Goal: Navigation & Orientation: Find specific page/section

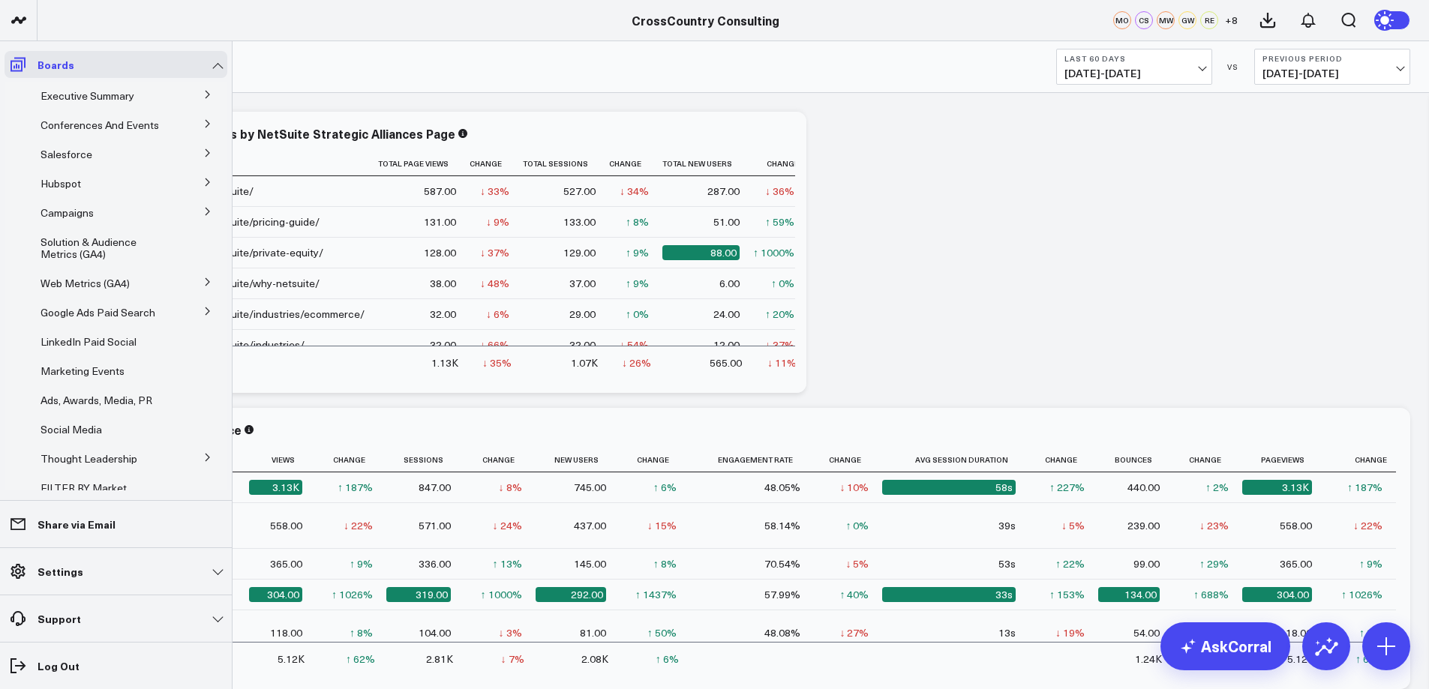
scroll to position [247, 0]
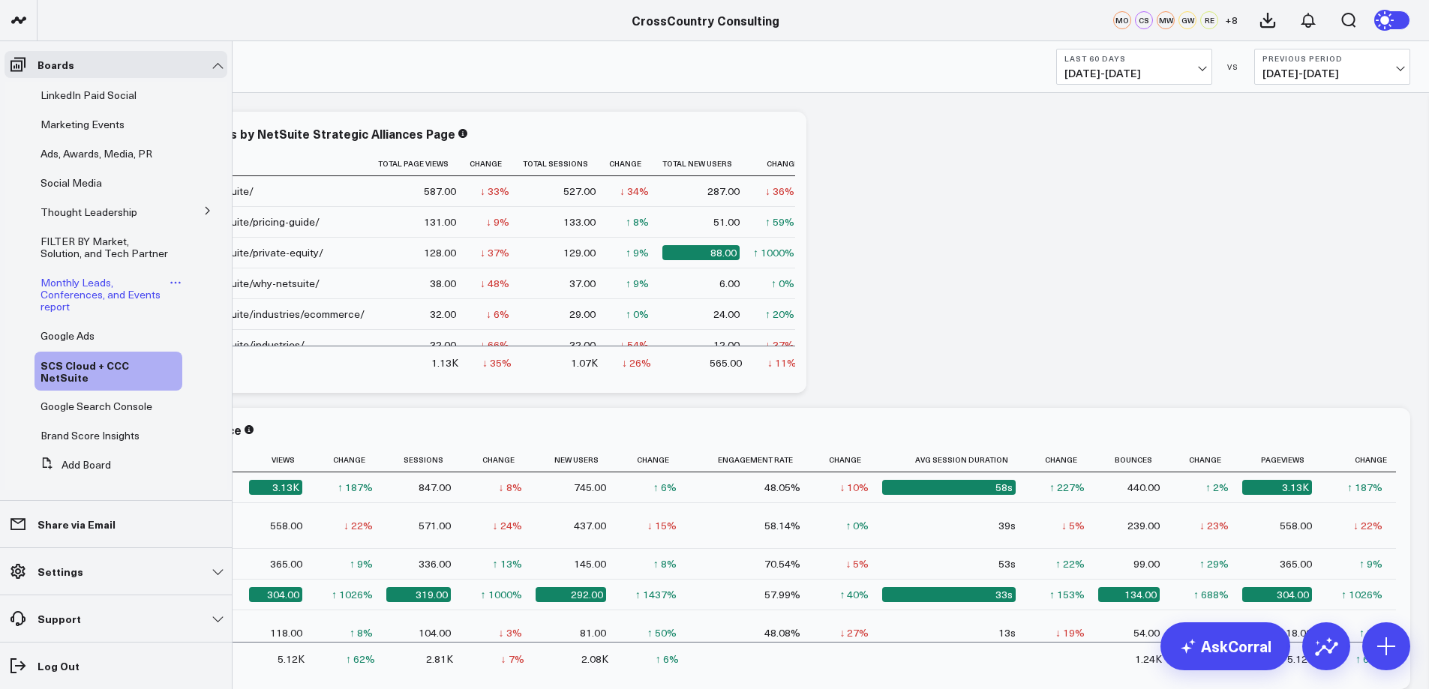
click at [82, 314] on span "Monthly Leads, Conferences, and Events report" at bounding box center [101, 294] width 120 height 38
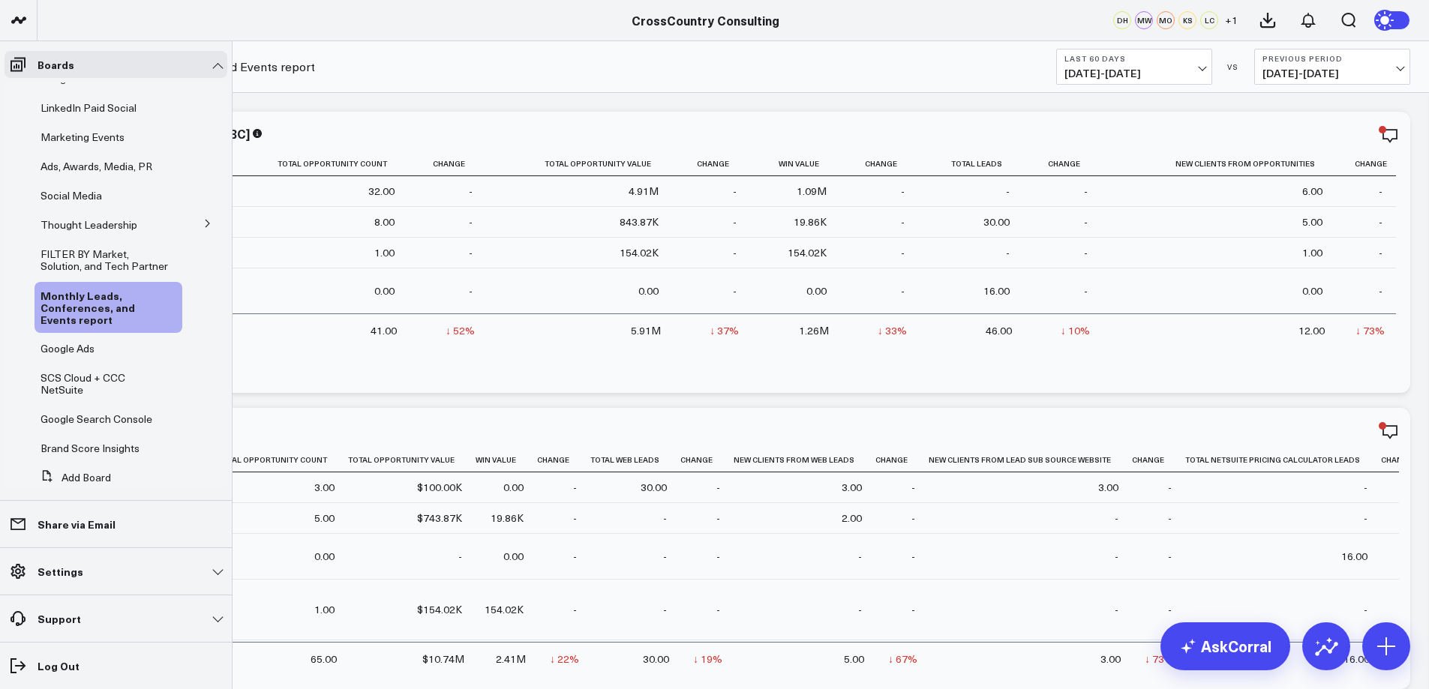
scroll to position [274, 0]
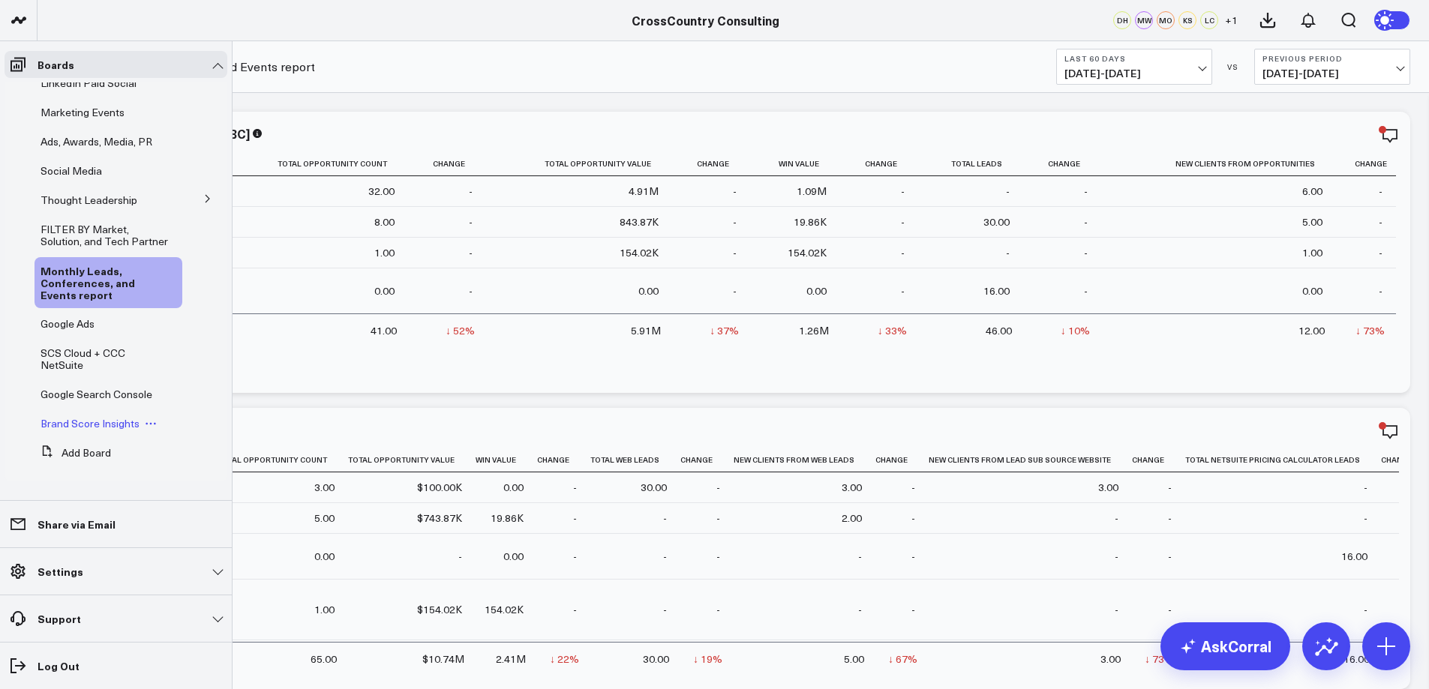
click at [113, 431] on span "Brand Score Insights" at bounding box center [90, 423] width 99 height 14
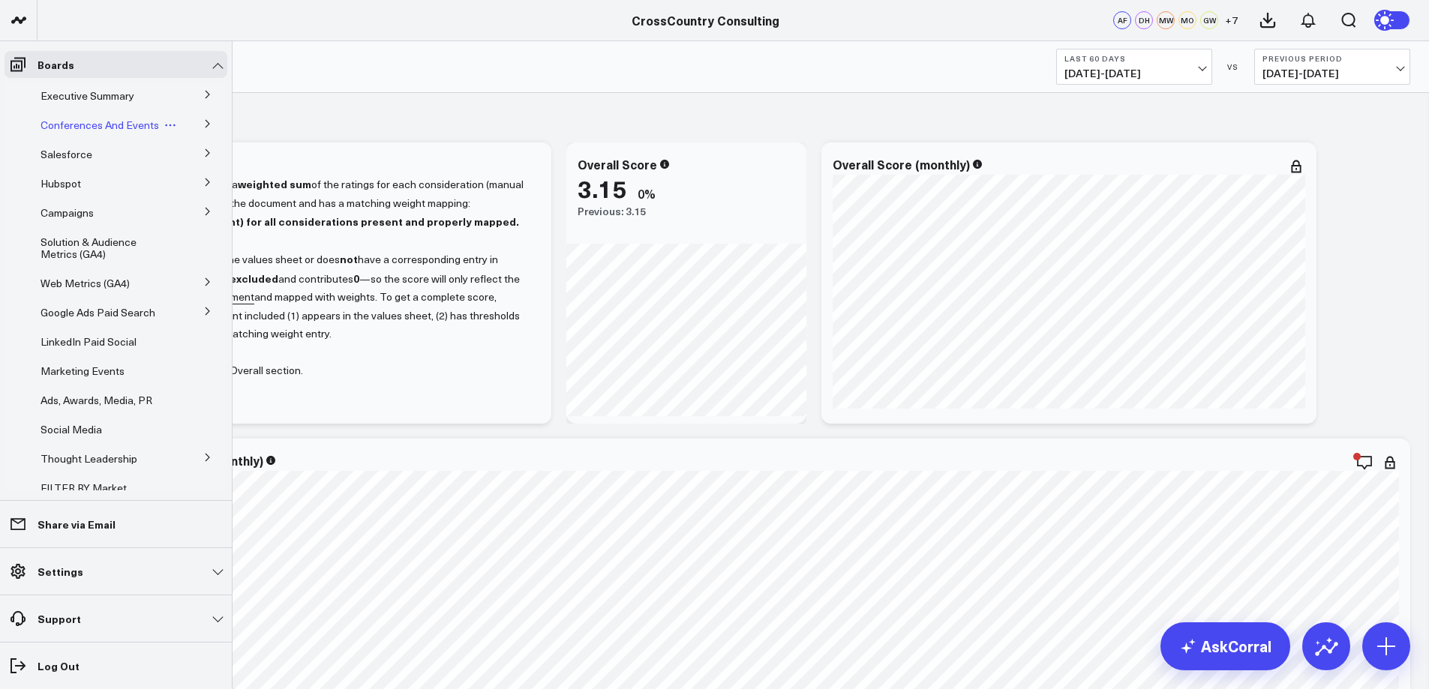
click at [72, 120] on span "Conferences And Events" at bounding box center [100, 125] width 119 height 14
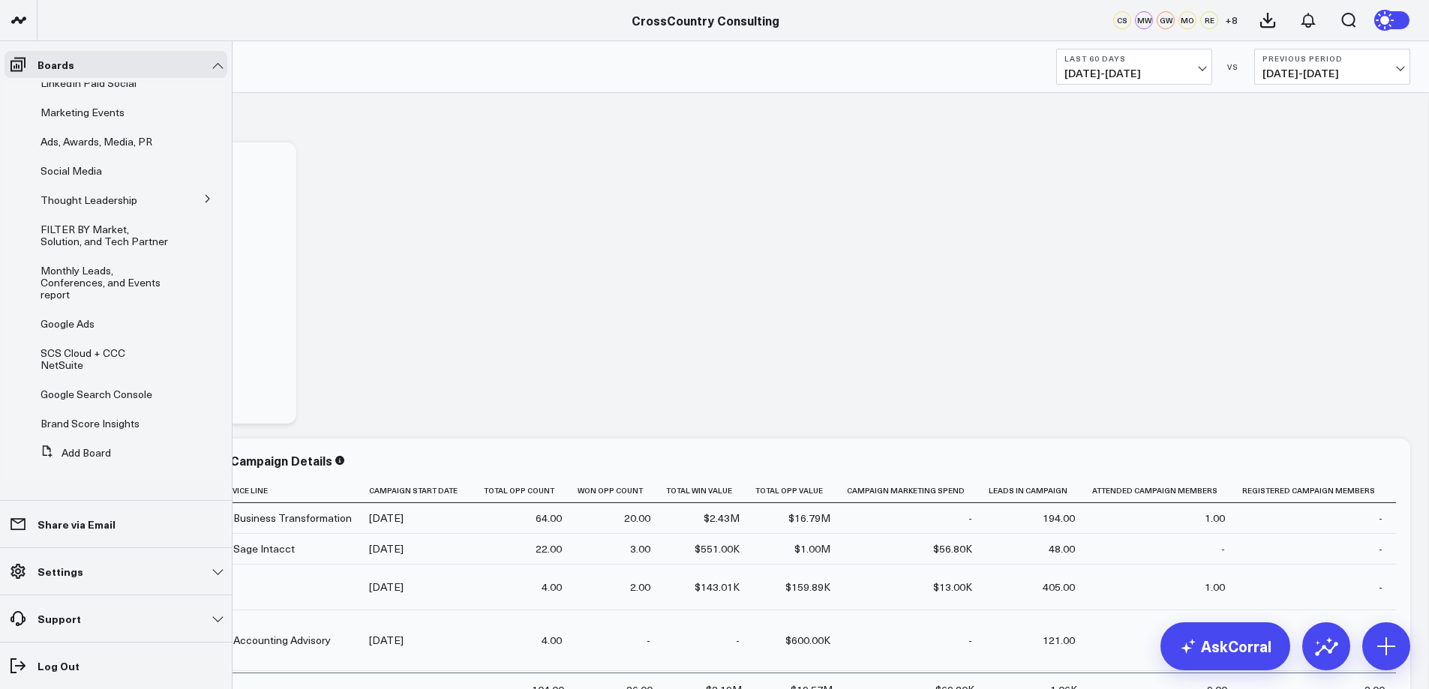
scroll to position [295, 0]
click at [104, 393] on span "Google Search Console" at bounding box center [97, 394] width 112 height 14
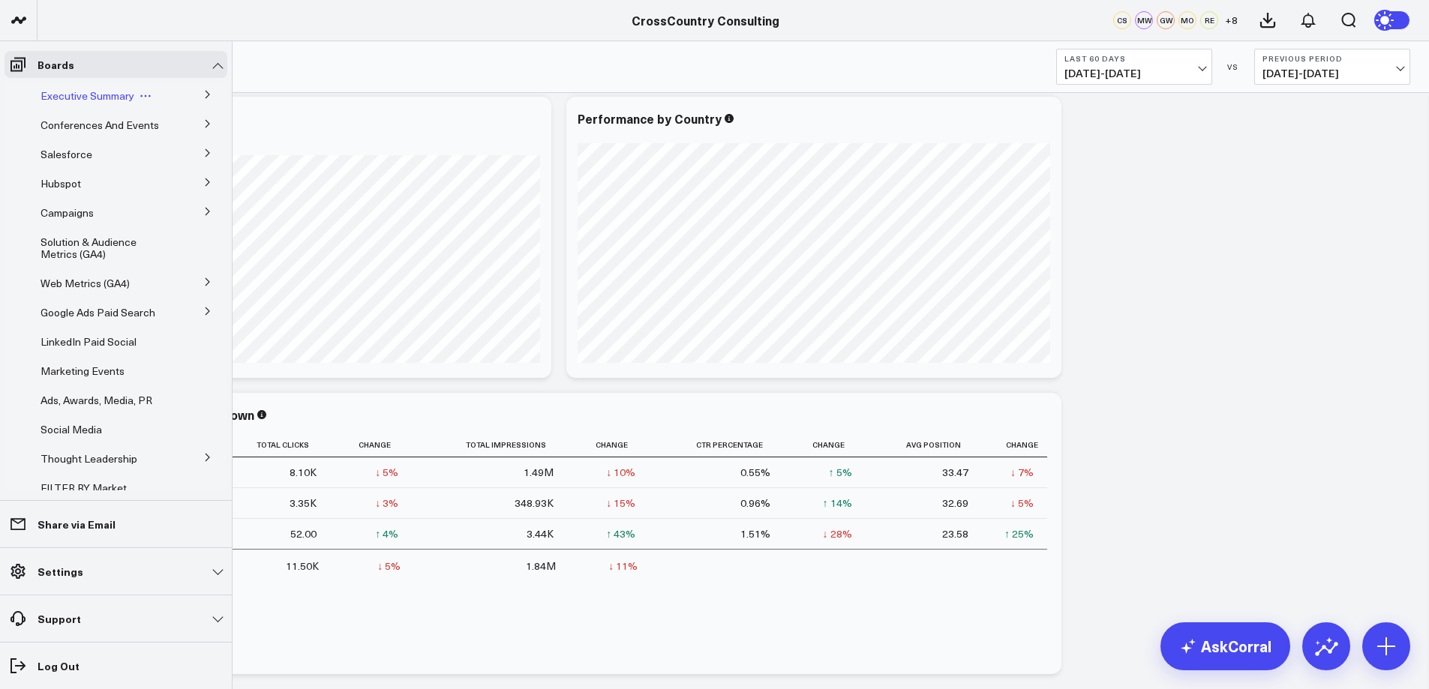
click at [146, 97] on icon at bounding box center [146, 96] width 12 height 12
click at [111, 97] on span "Executive Summary" at bounding box center [88, 96] width 94 height 14
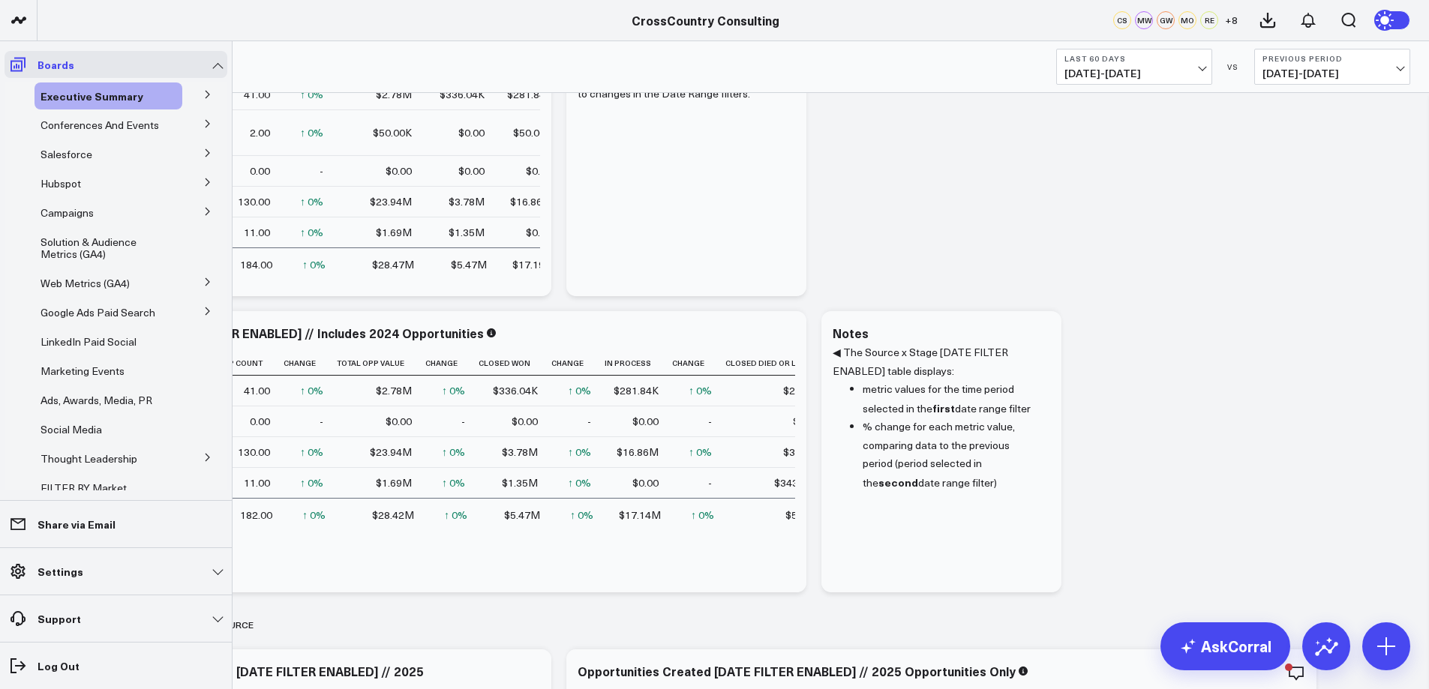
scroll to position [197, 0]
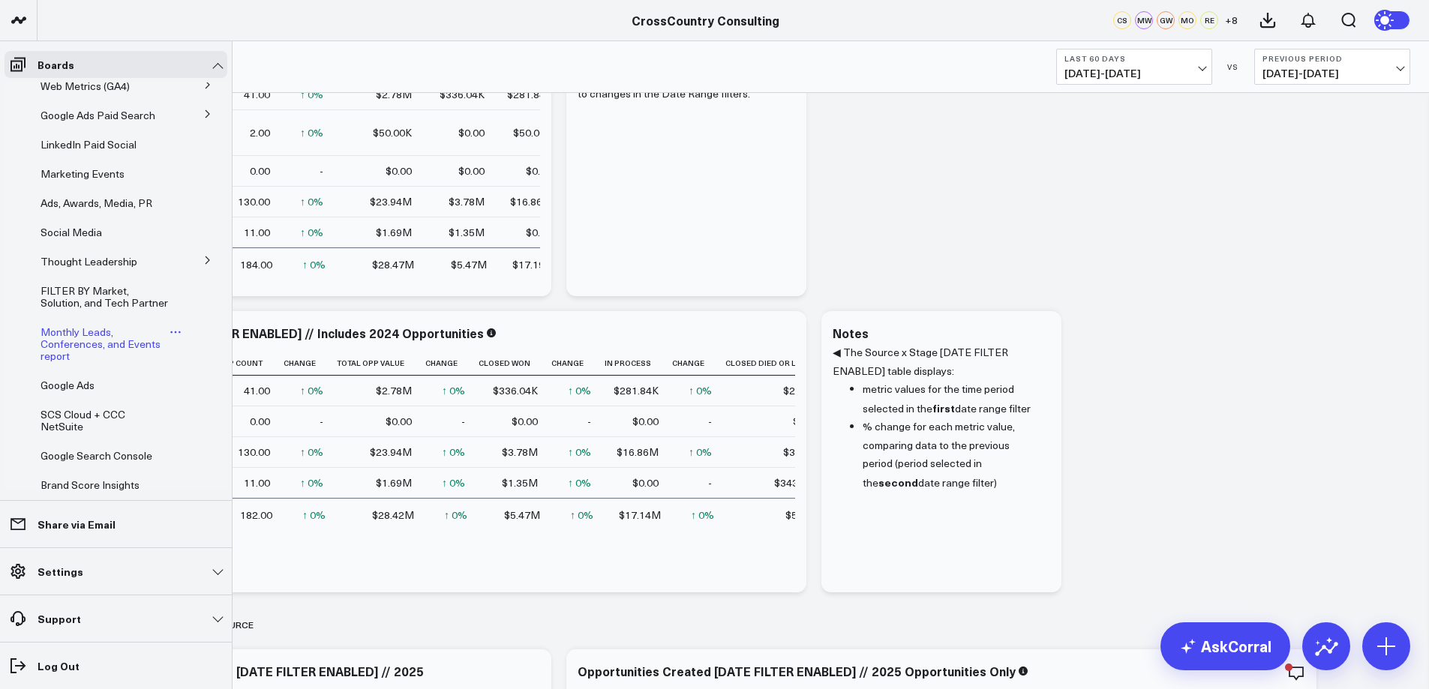
click at [97, 363] on span "Monthly Leads, Conferences, and Events report" at bounding box center [101, 344] width 120 height 38
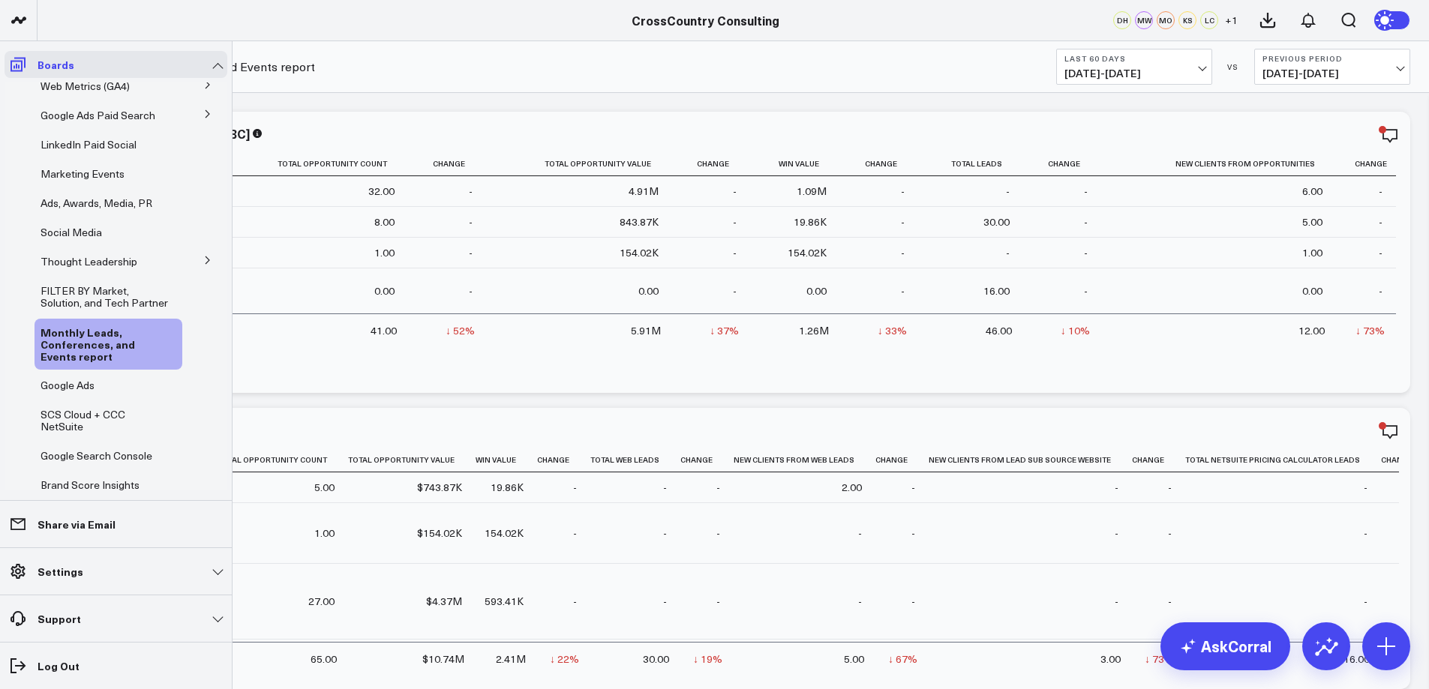
scroll to position [185, 0]
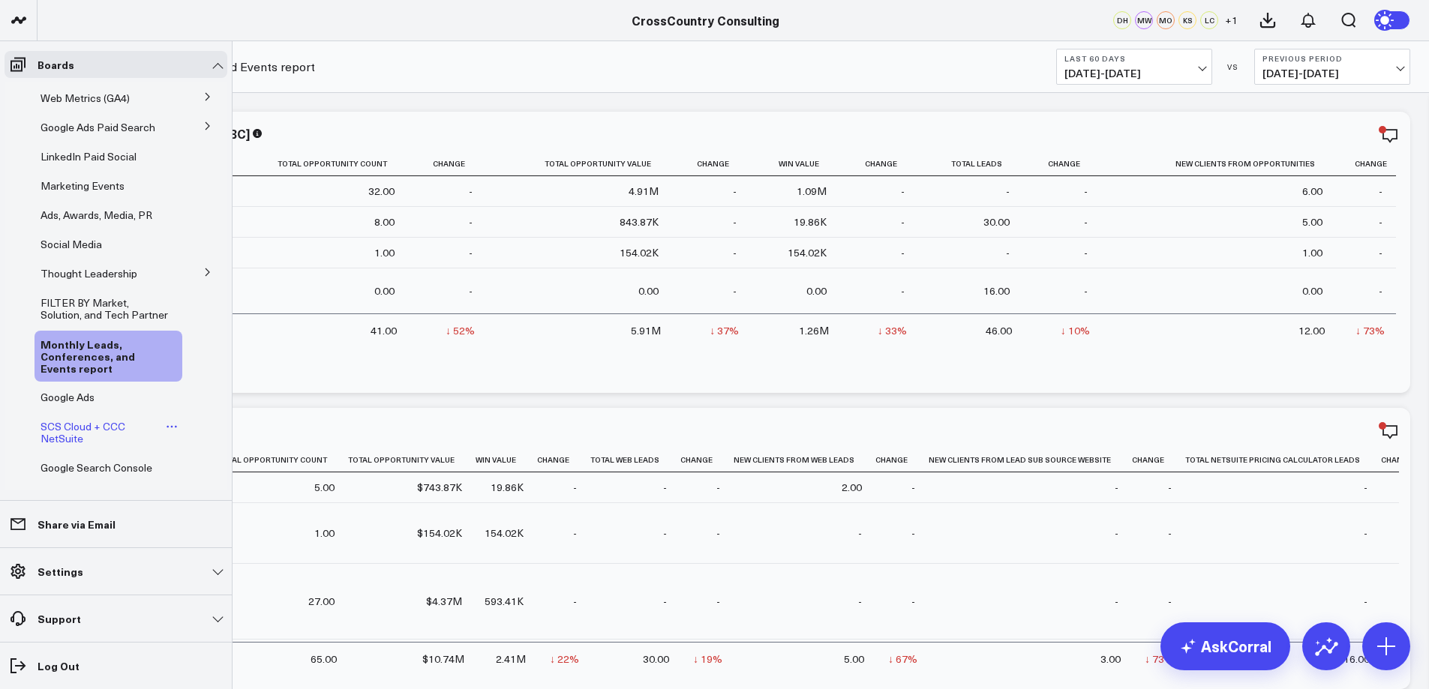
click at [98, 446] on span "SCS Cloud + CCC NetSuite" at bounding box center [83, 432] width 85 height 26
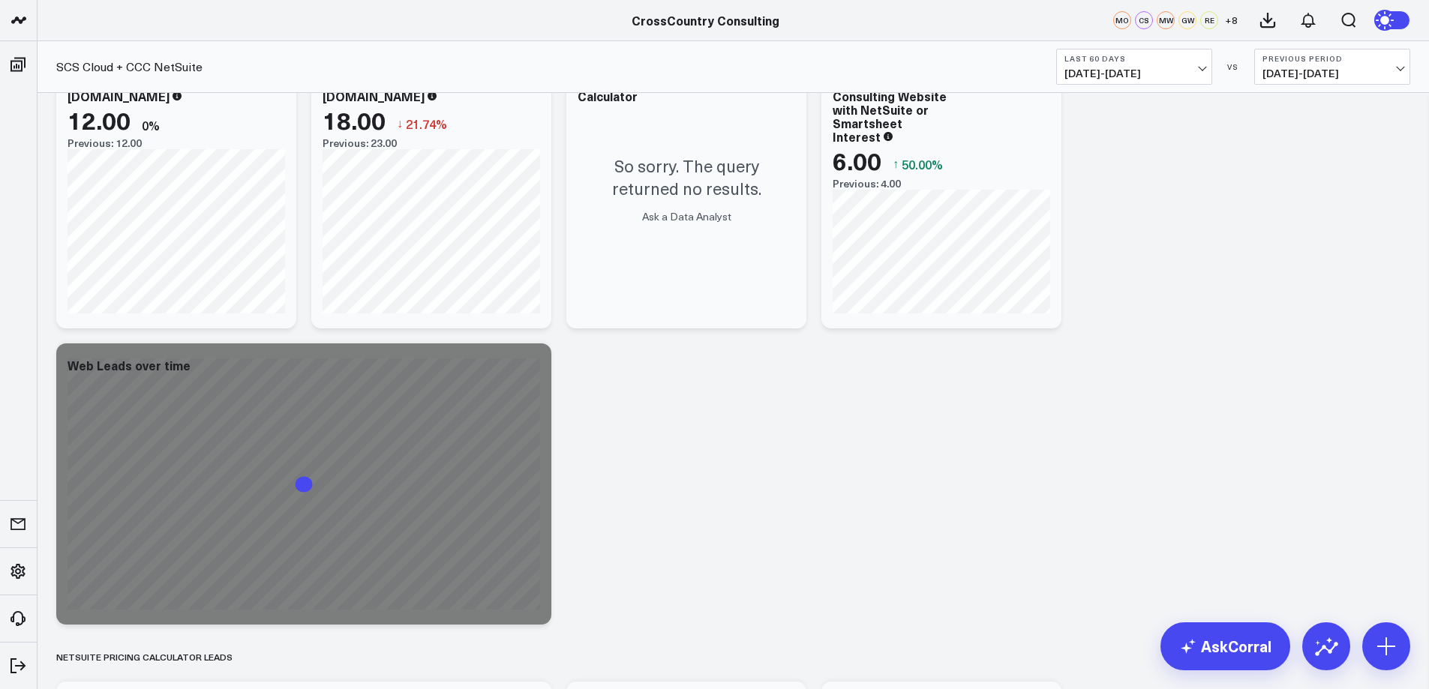
scroll to position [2039, 0]
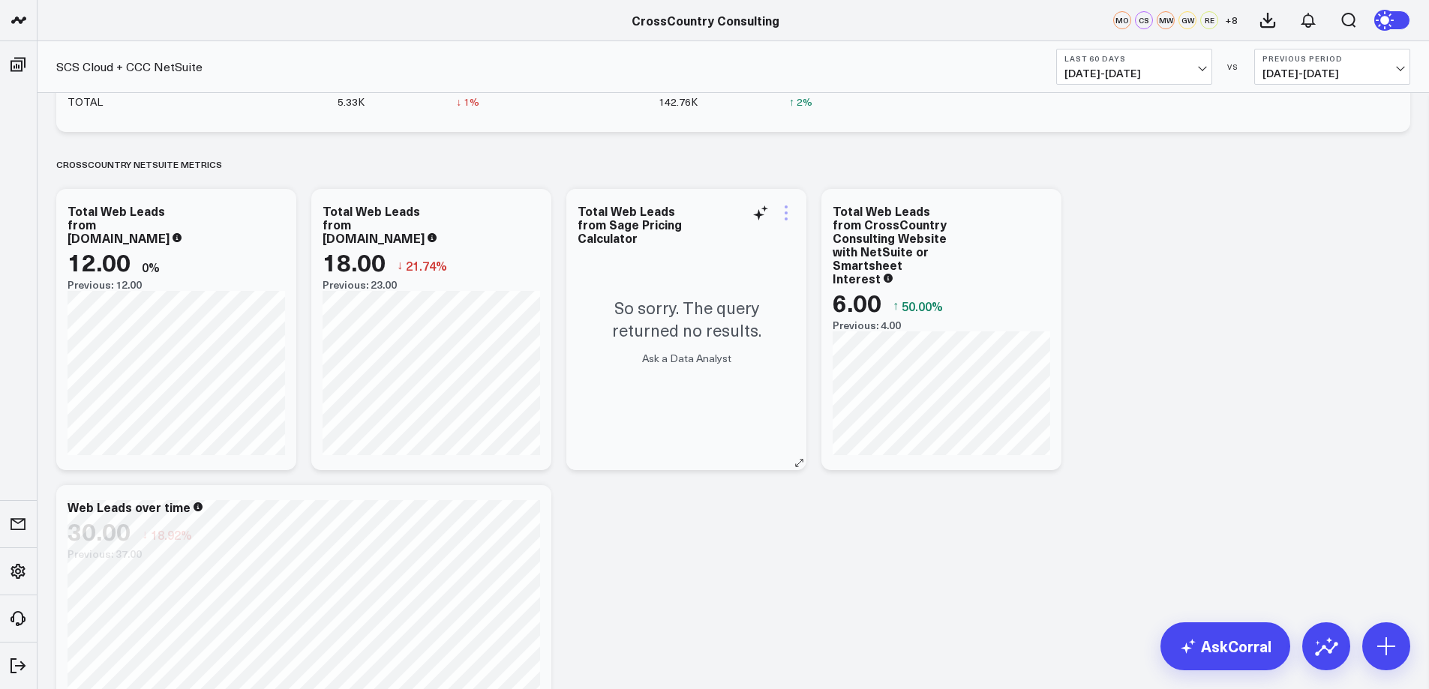
click at [787, 217] on icon at bounding box center [786, 213] width 18 height 18
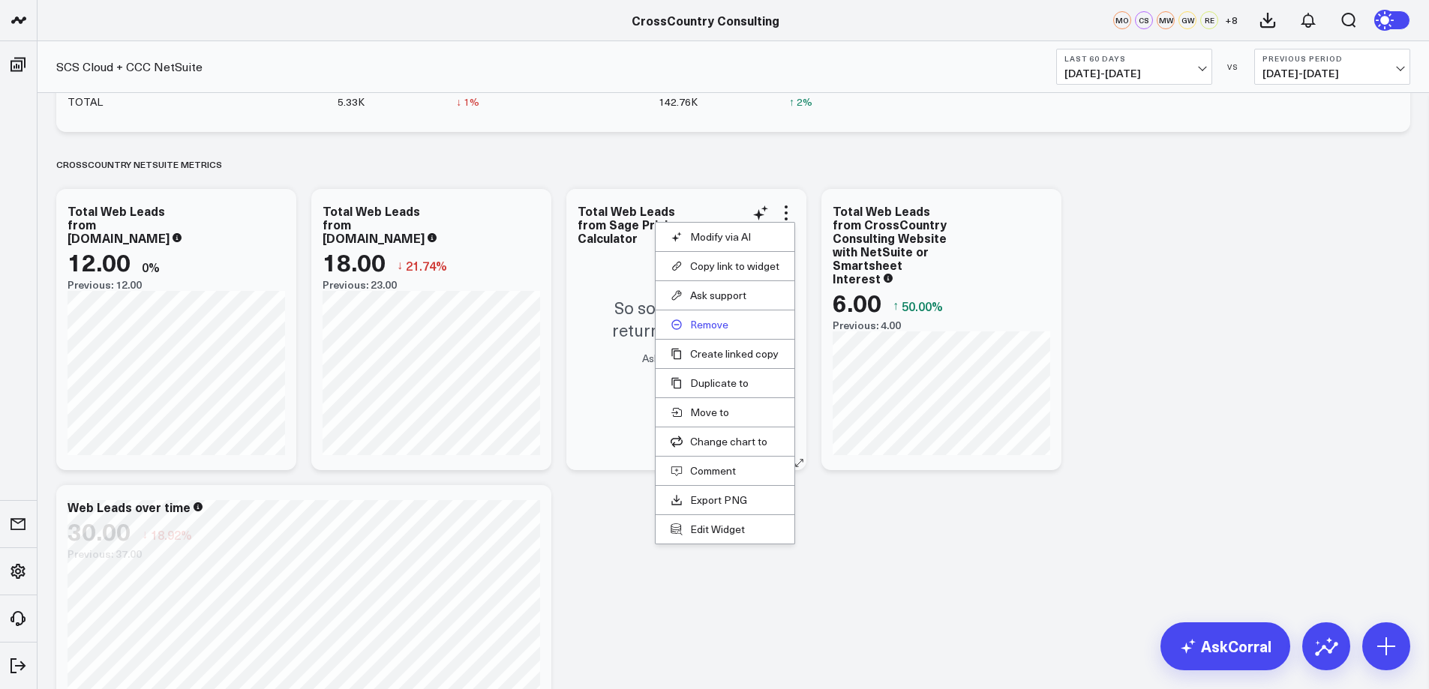
click at [727, 327] on button "Remove" at bounding box center [725, 325] width 109 height 14
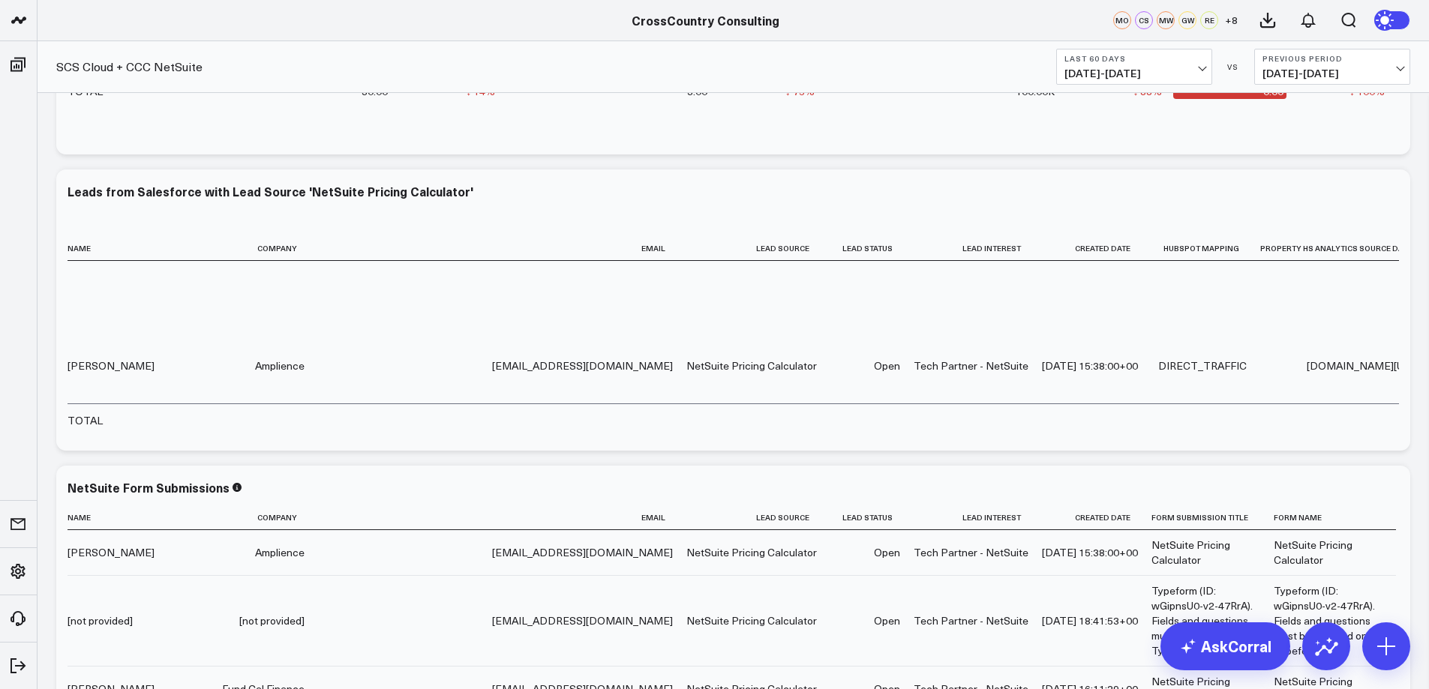
scroll to position [314, 0]
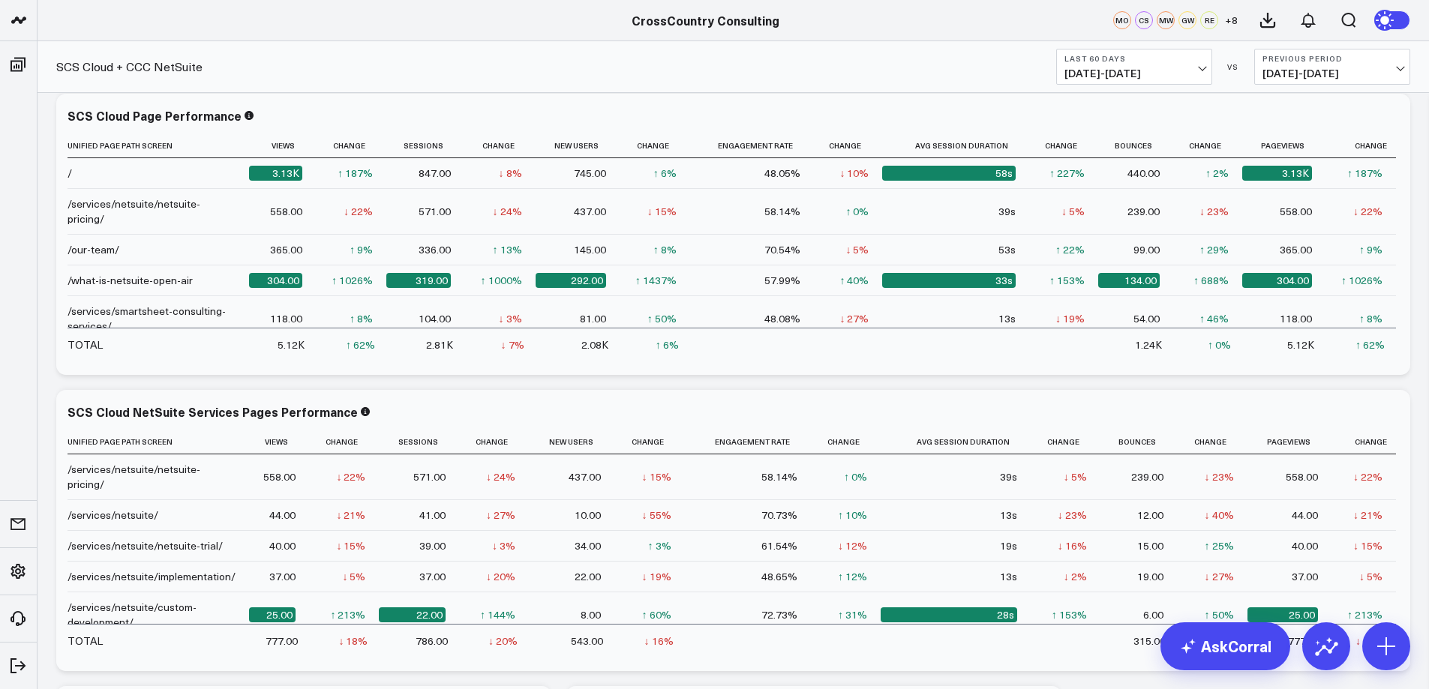
click at [1384, 64] on button "Previous Period [DATE] - [DATE]" at bounding box center [1332, 67] width 156 height 36
click at [1285, 191] on link "No Comparison" at bounding box center [1332, 187] width 155 height 29
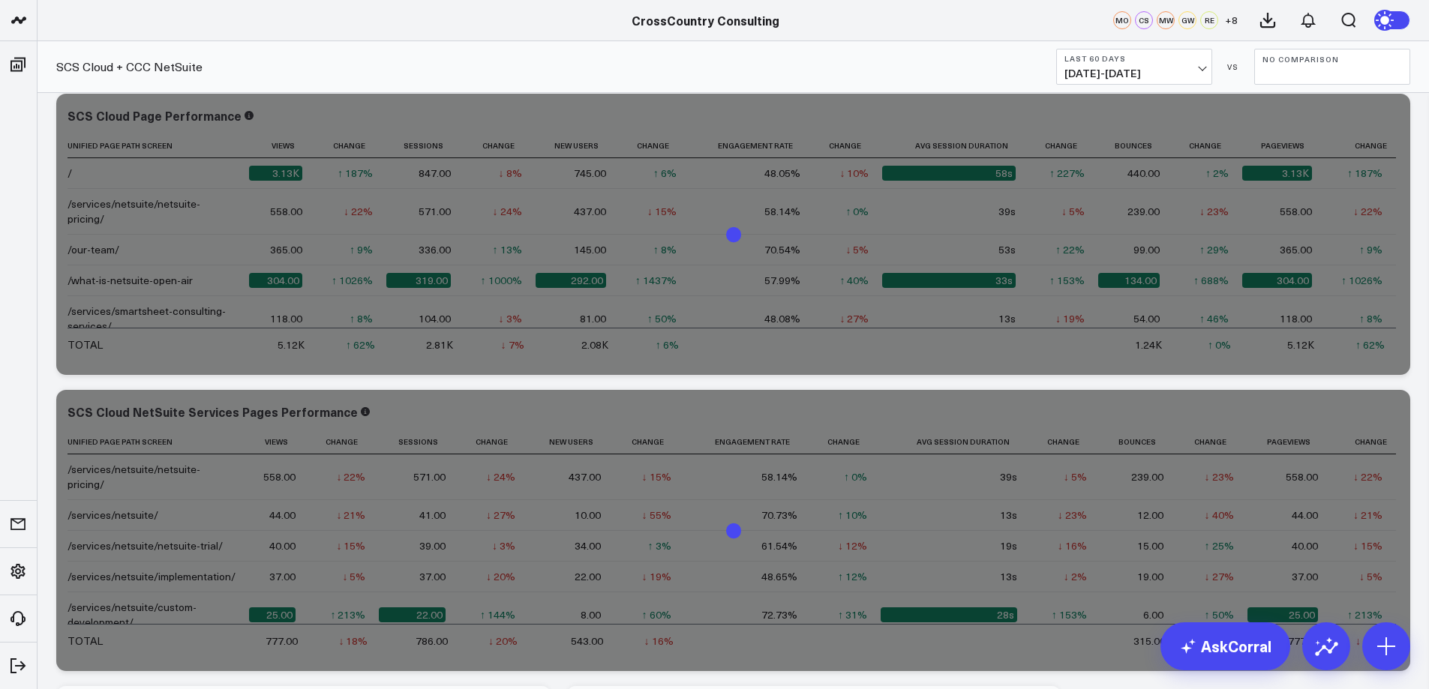
click at [1203, 71] on span "[DATE] - [DATE]" at bounding box center [1135, 74] width 140 height 12
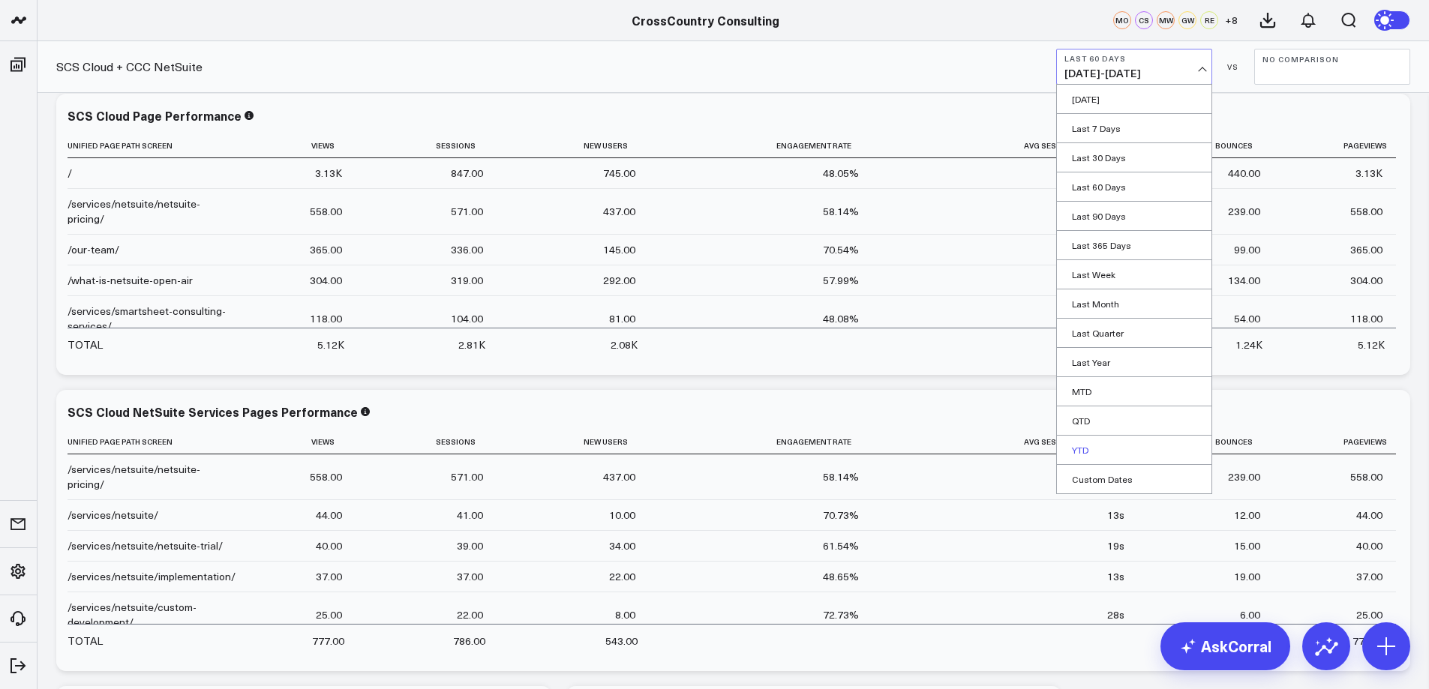
click at [1086, 449] on link "YTD" at bounding box center [1134, 450] width 155 height 29
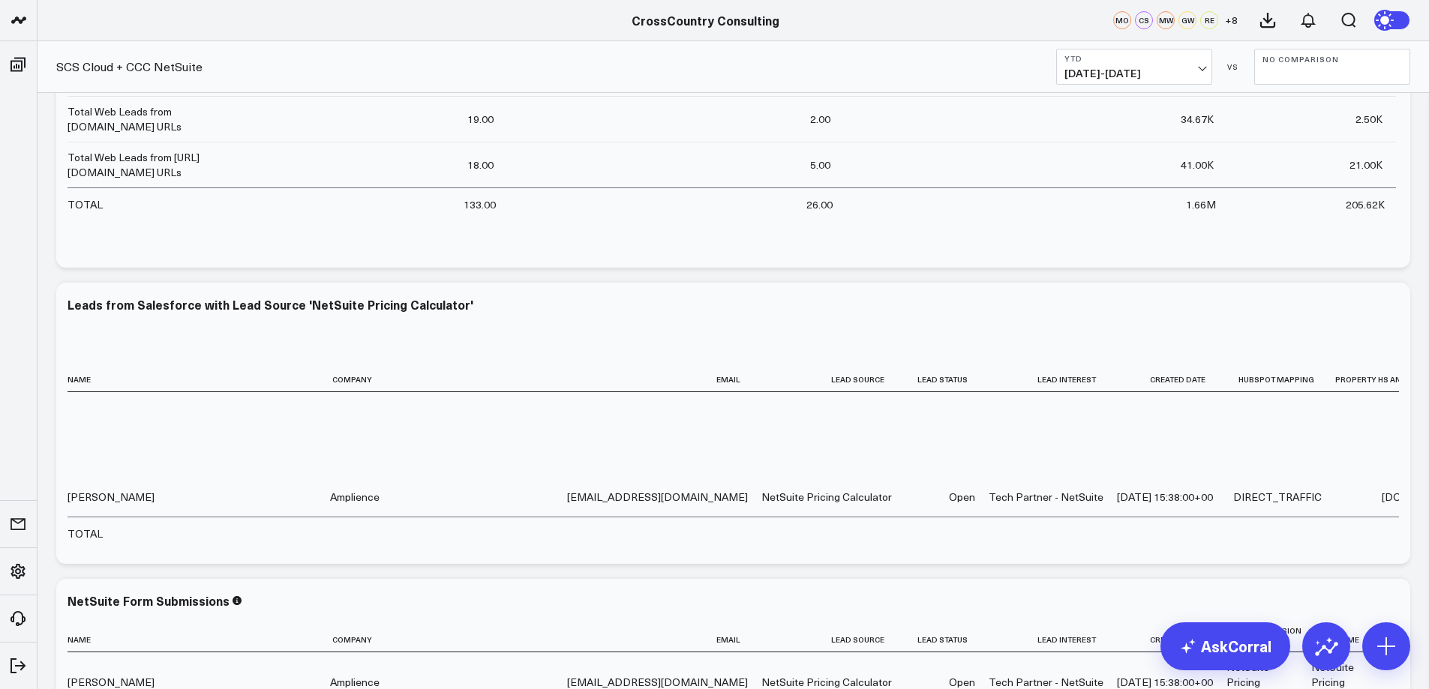
scroll to position [173, 0]
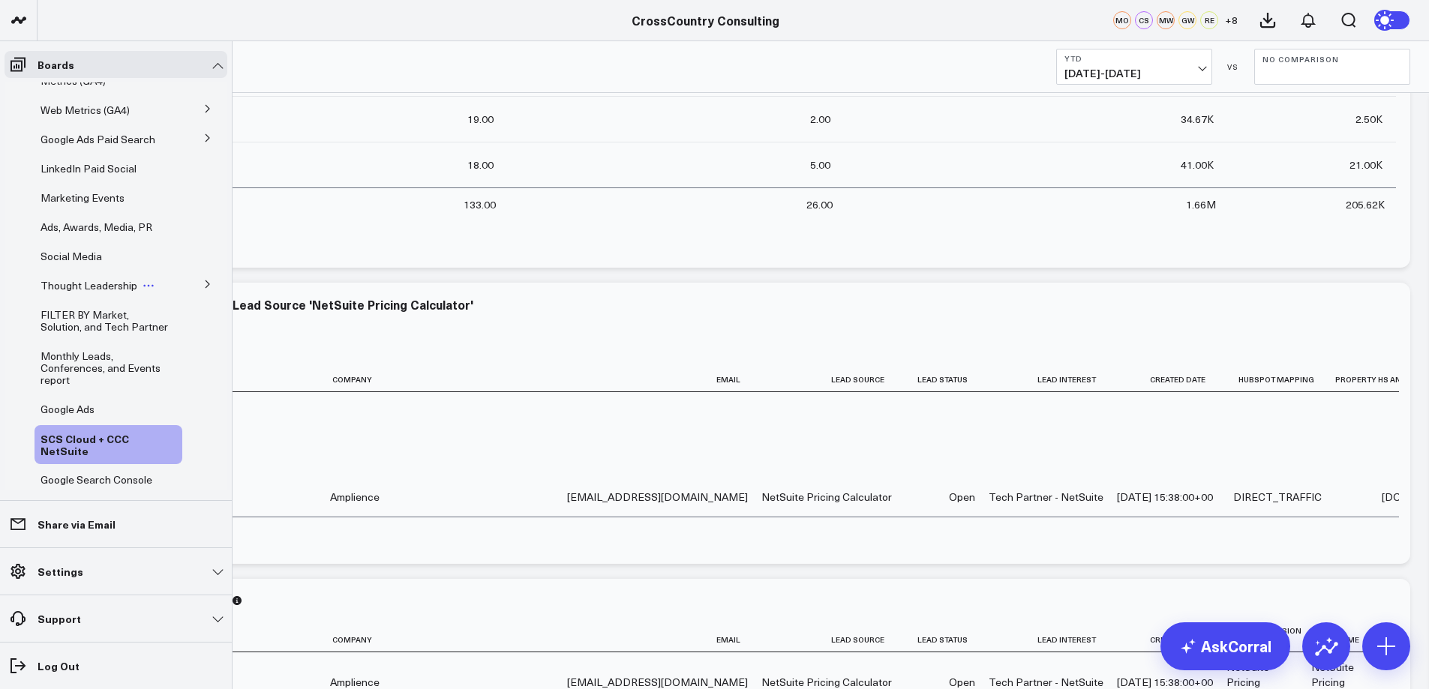
click at [106, 293] on span "Thought Leadership" at bounding box center [89, 285] width 97 height 14
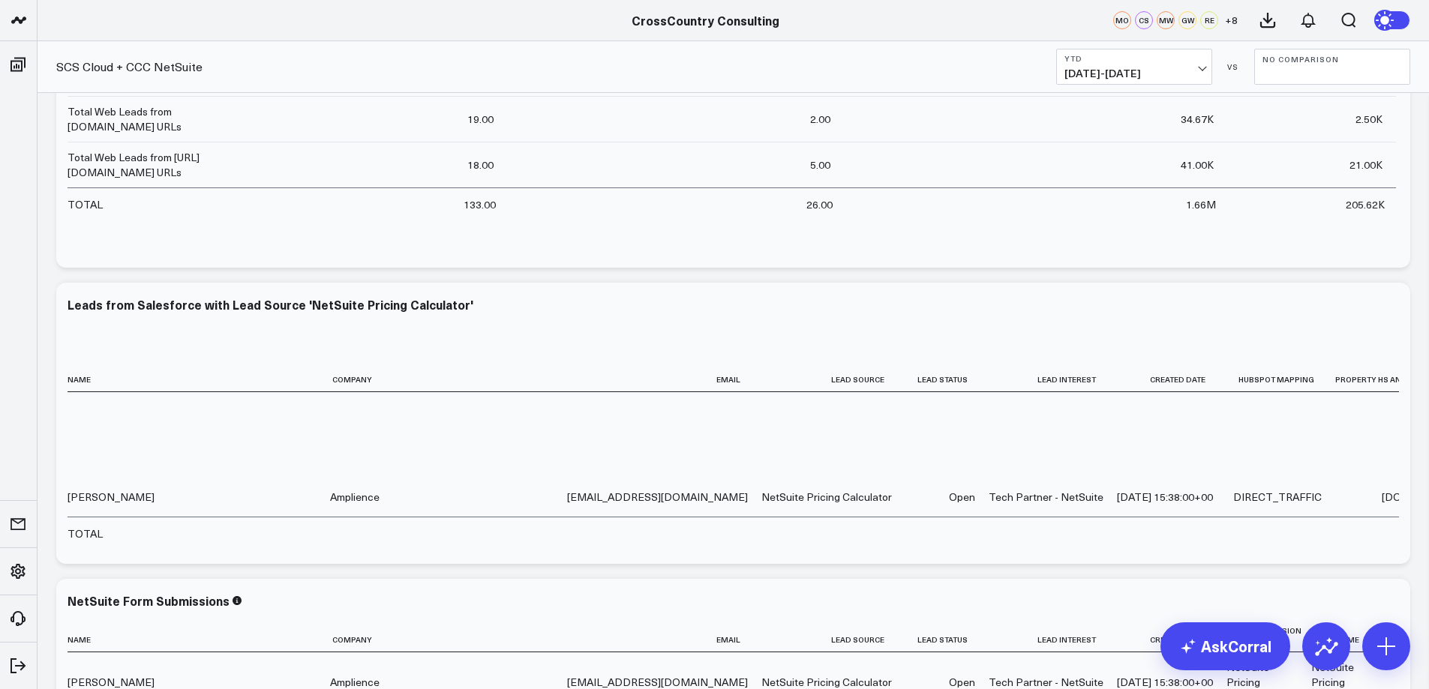
scroll to position [161, 0]
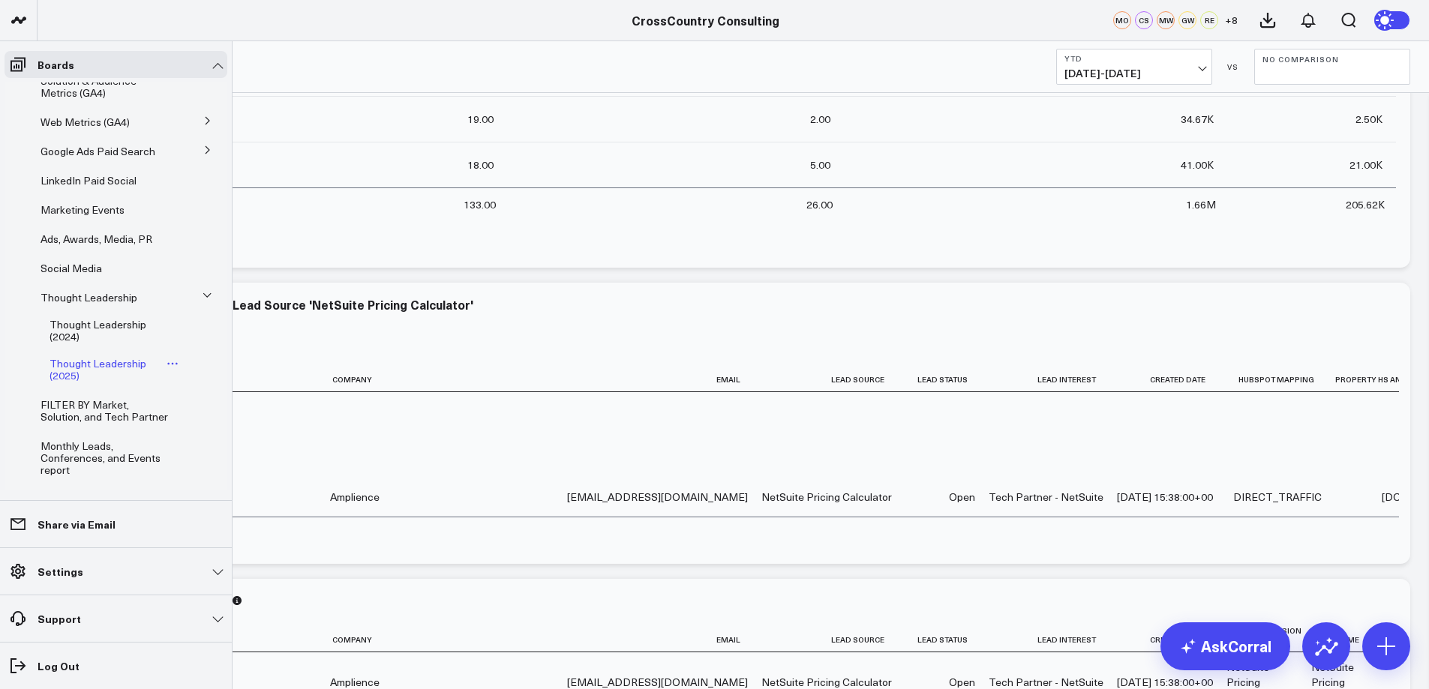
click at [88, 383] on span "Thought Leadership (2025)" at bounding box center [98, 369] width 97 height 26
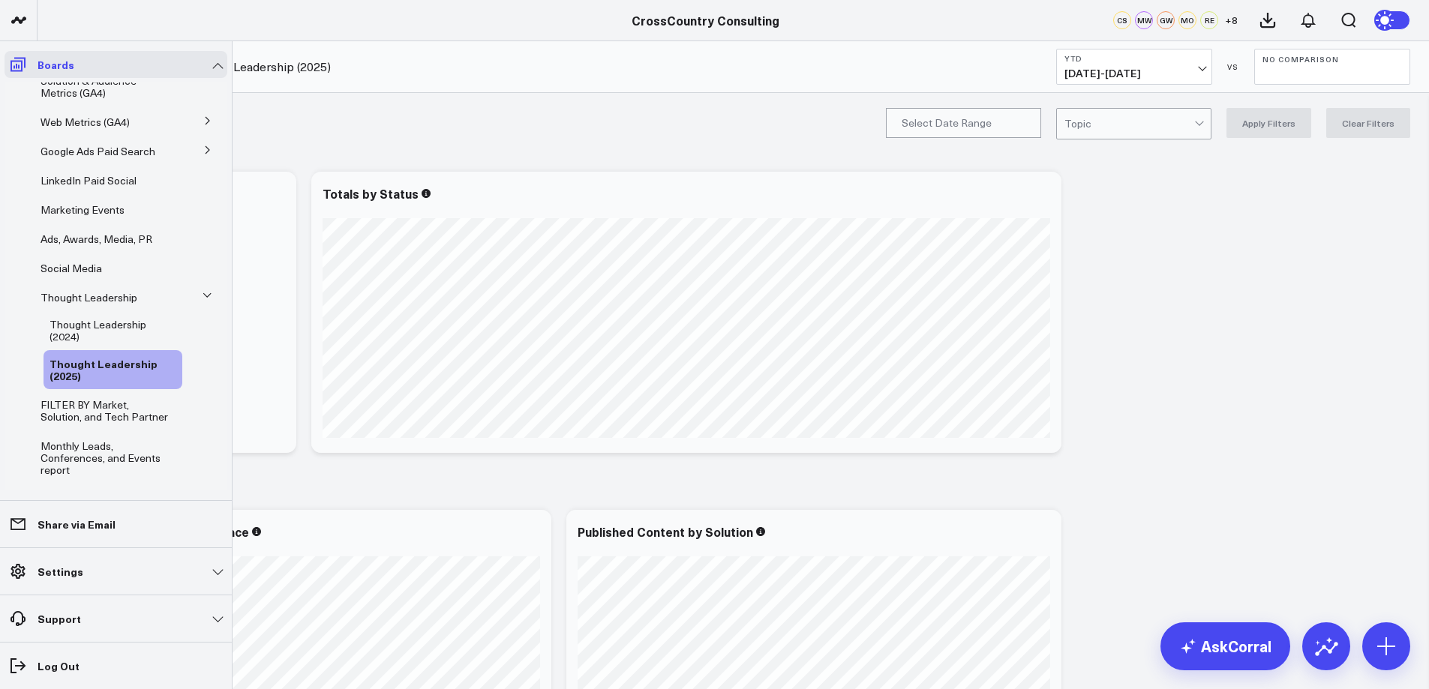
scroll to position [149, 0]
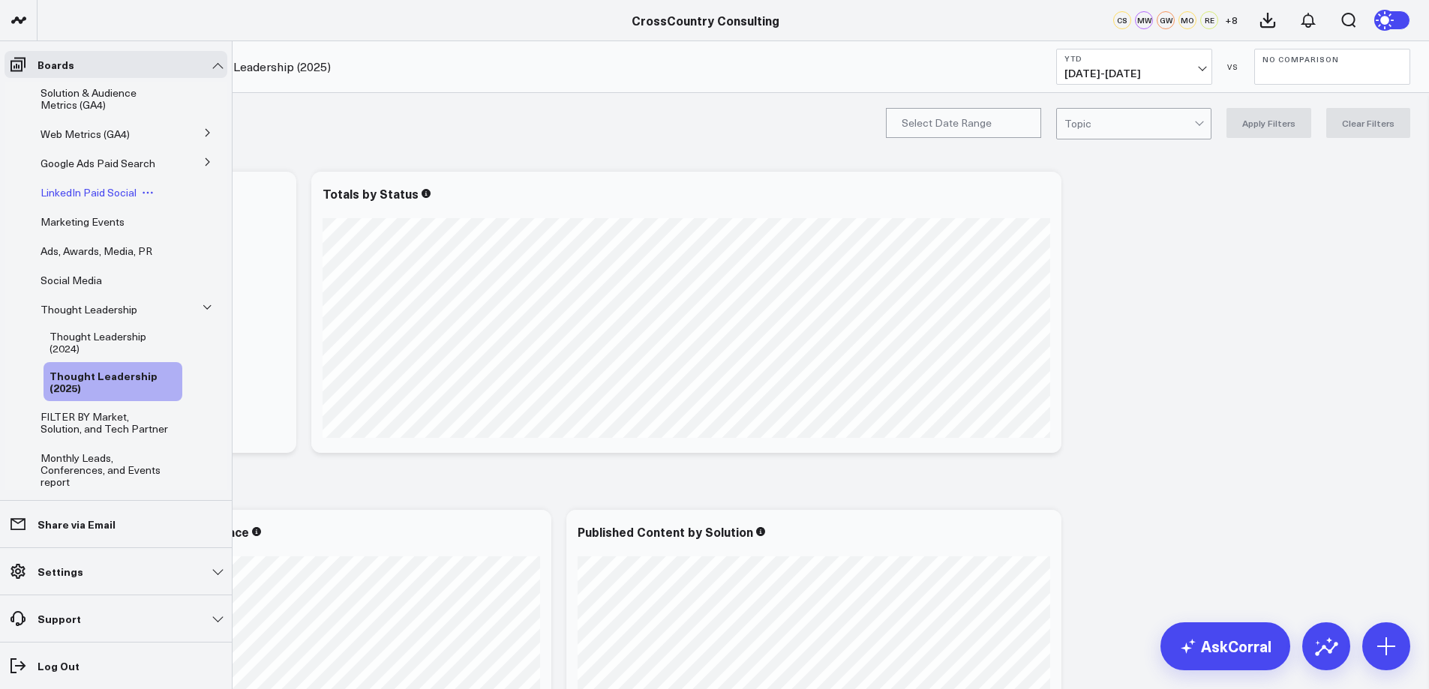
click at [110, 200] on span "LinkedIn Paid Social" at bounding box center [89, 192] width 96 height 14
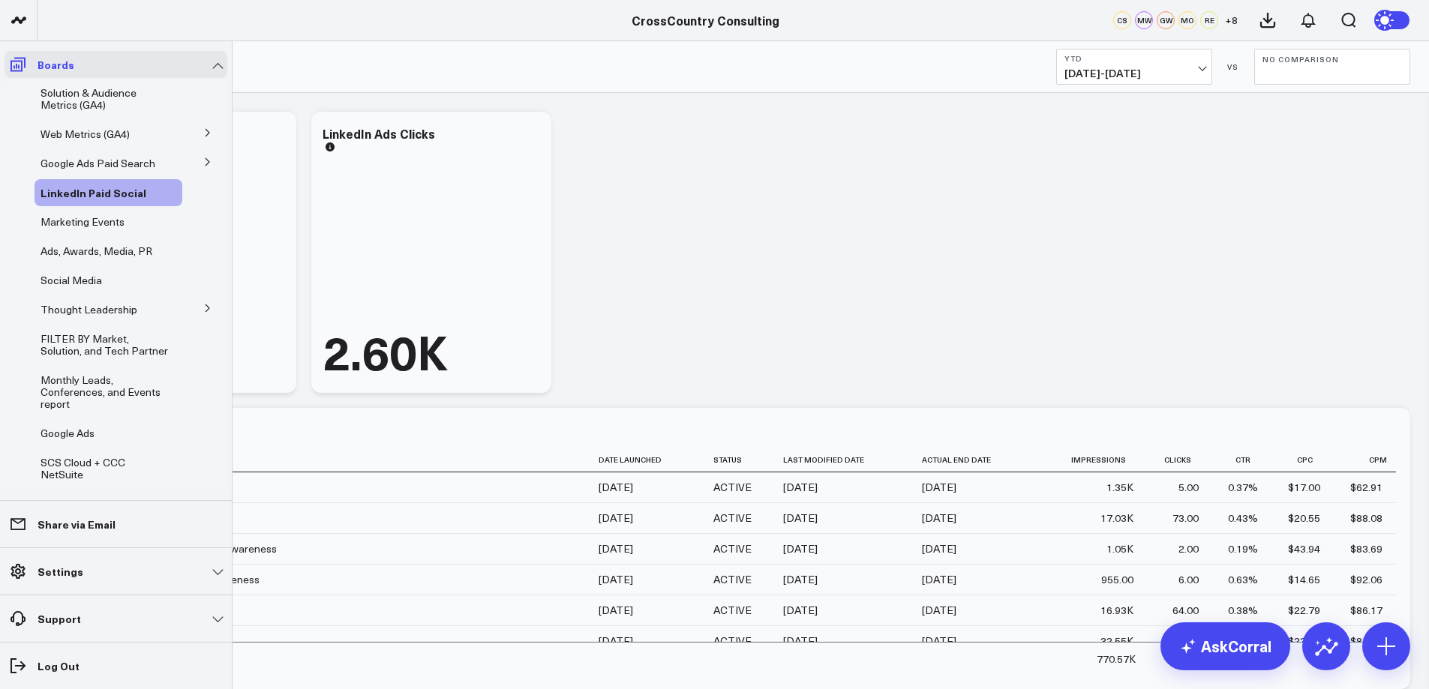
scroll to position [137, 0]
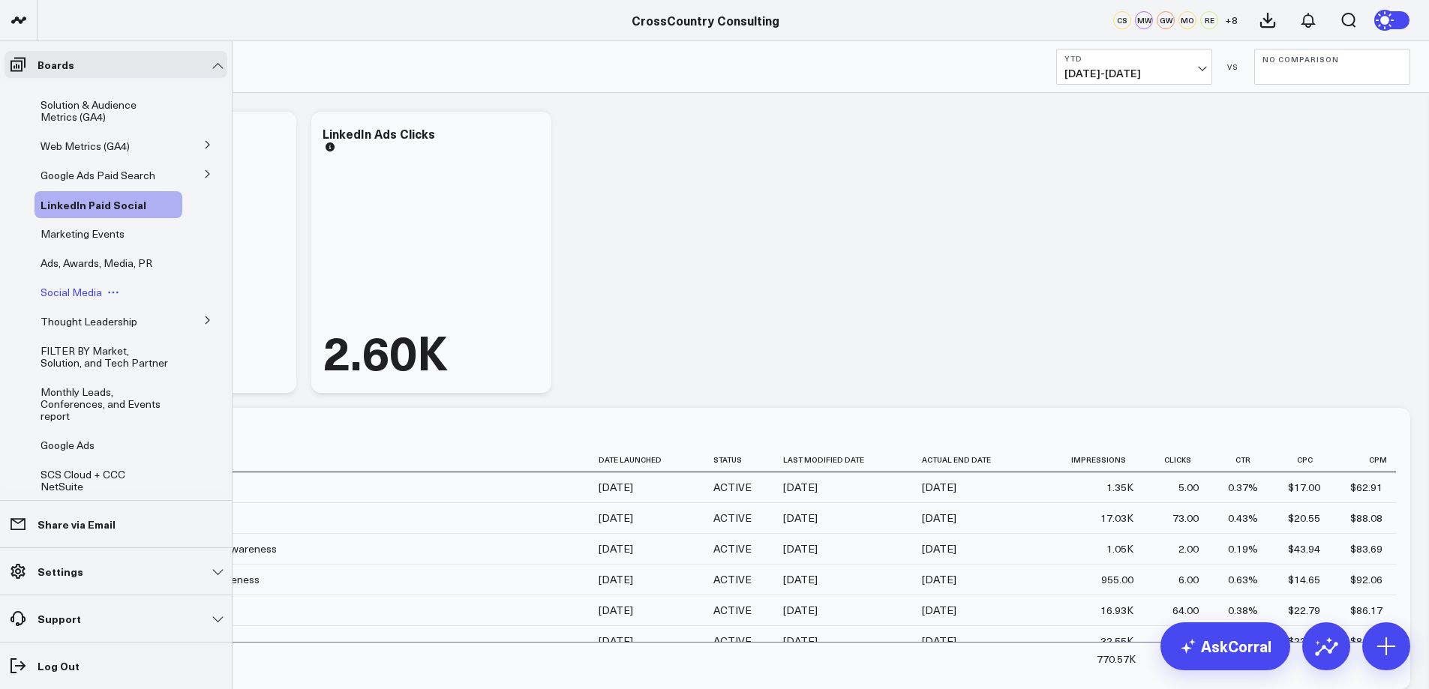
click at [56, 299] on span "Social Media" at bounding box center [72, 292] width 62 height 14
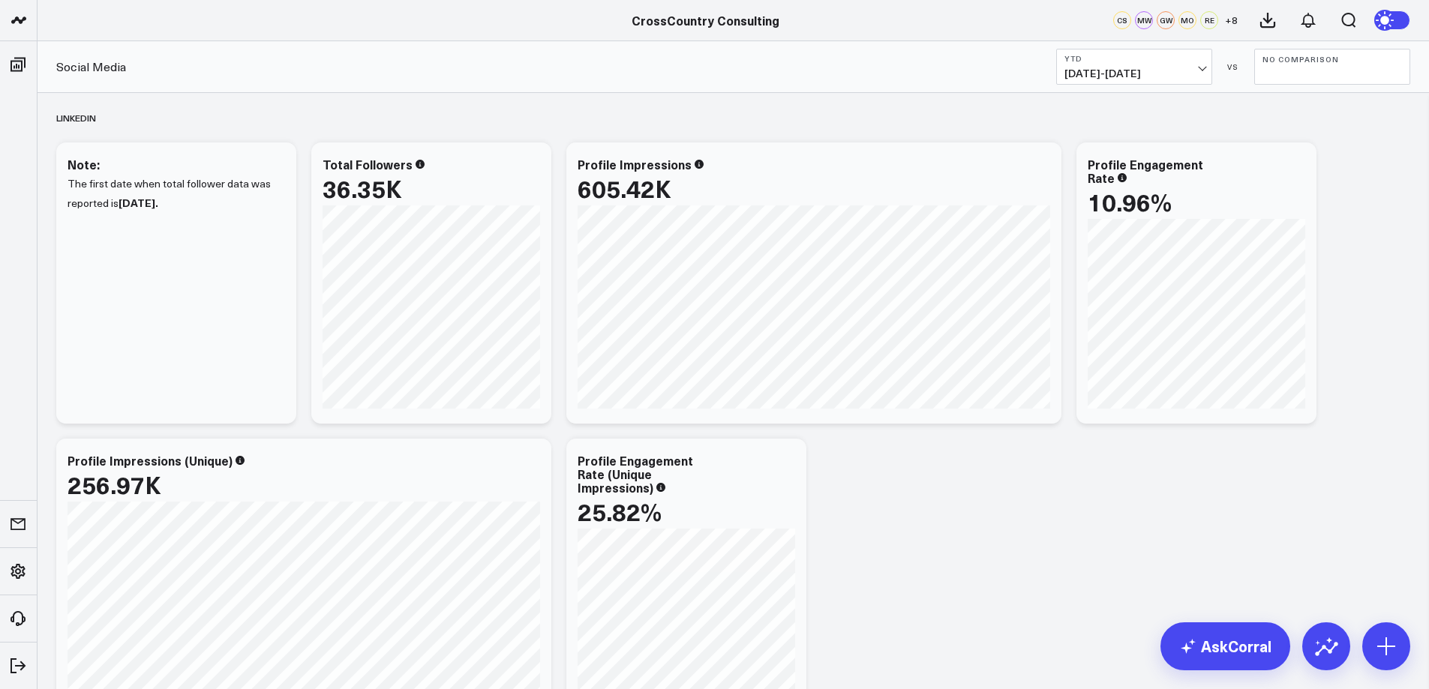
scroll to position [44, 0]
